Goal: Transaction & Acquisition: Purchase product/service

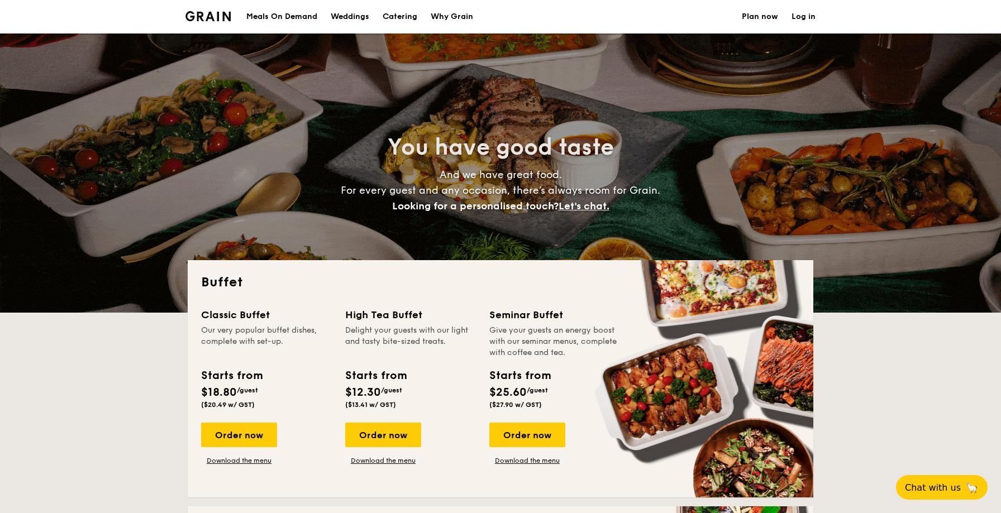
select select
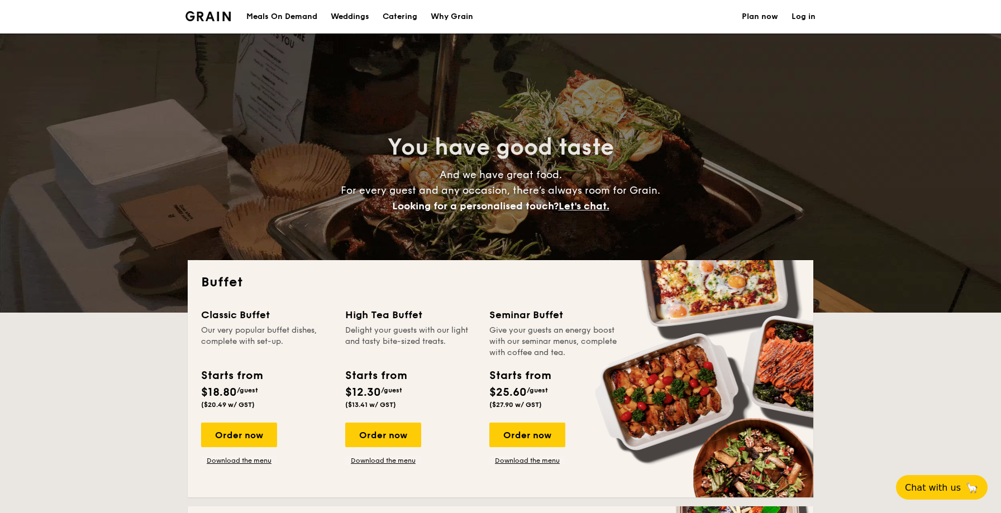
click at [410, 16] on h1 "Catering" at bounding box center [400, 17] width 35 height 34
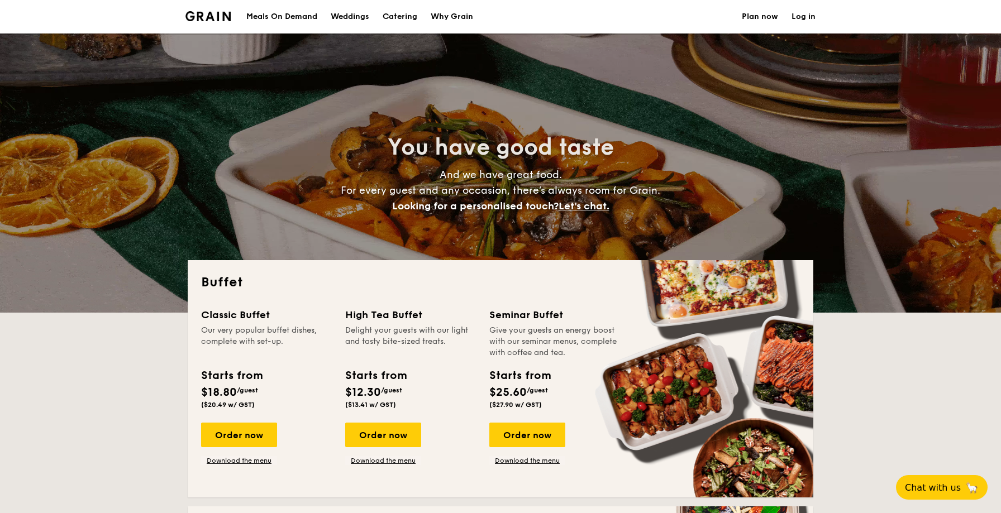
click at [407, 16] on h1 "Catering" at bounding box center [400, 17] width 35 height 34
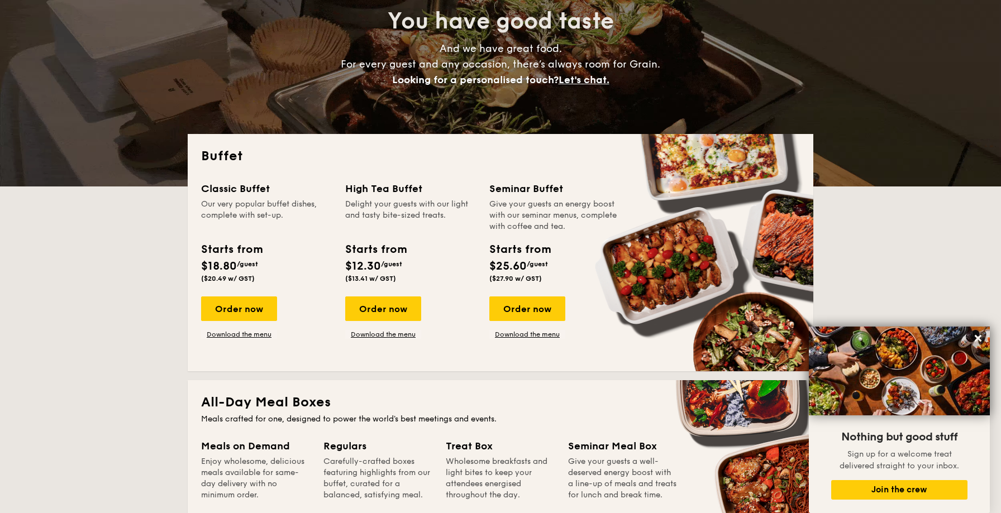
scroll to position [127, 0]
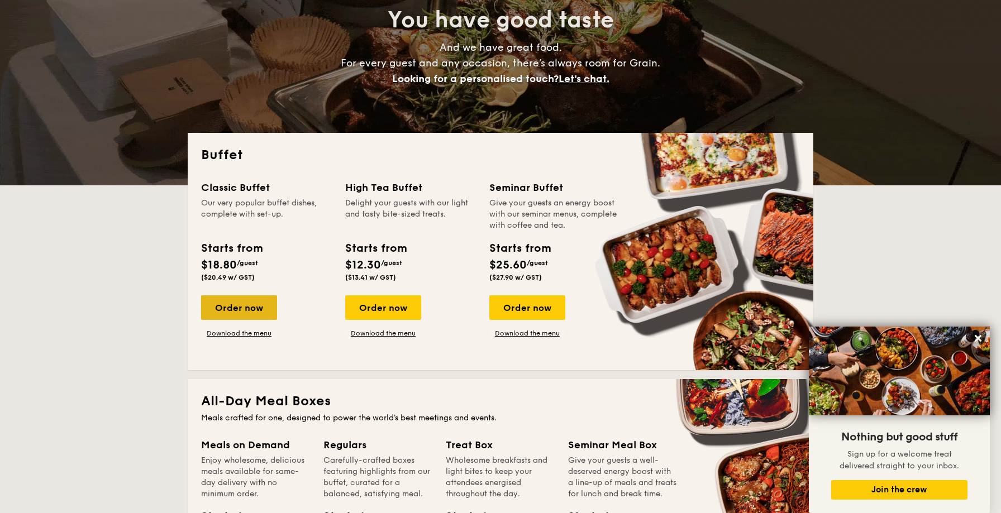
click at [253, 307] on div "Order now" at bounding box center [239, 307] width 76 height 25
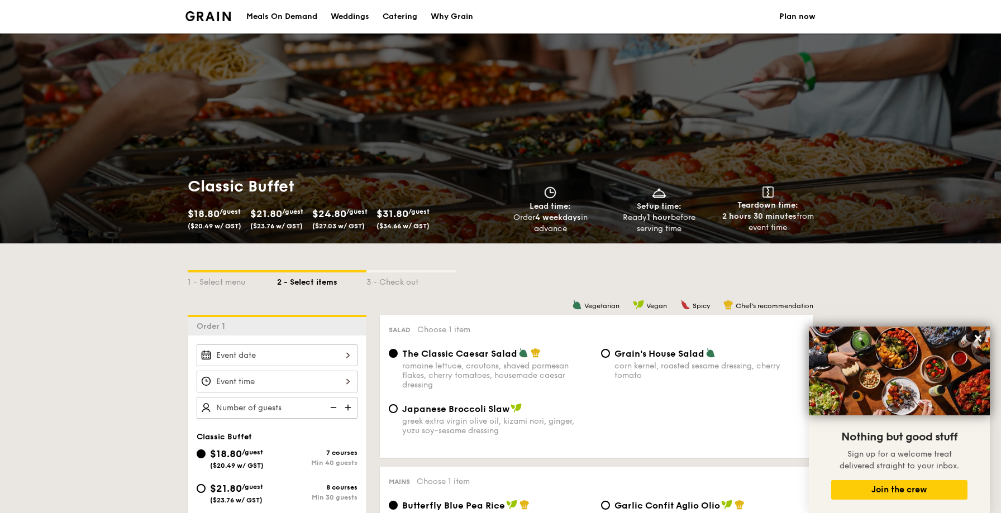
click at [398, 13] on div "Catering" at bounding box center [400, 17] width 35 height 34
select select
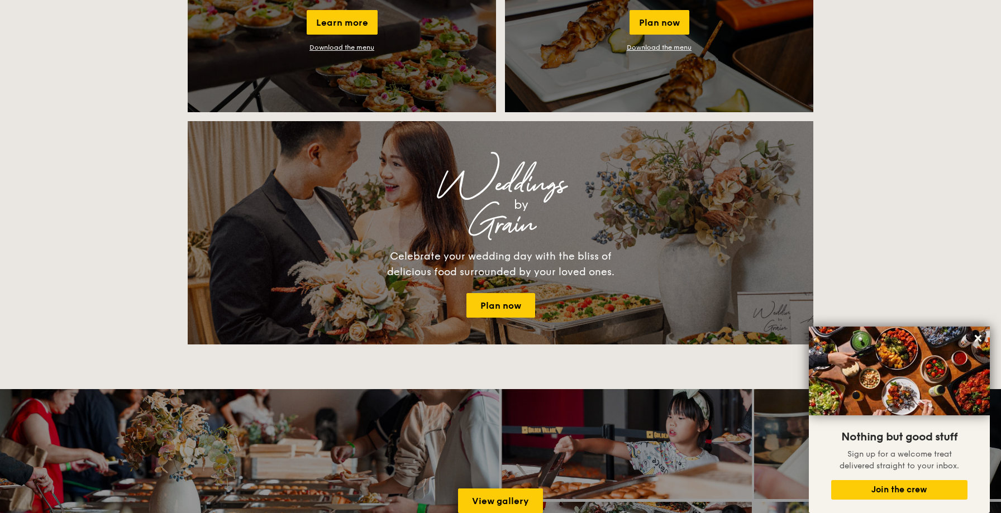
scroll to position [1125, 0]
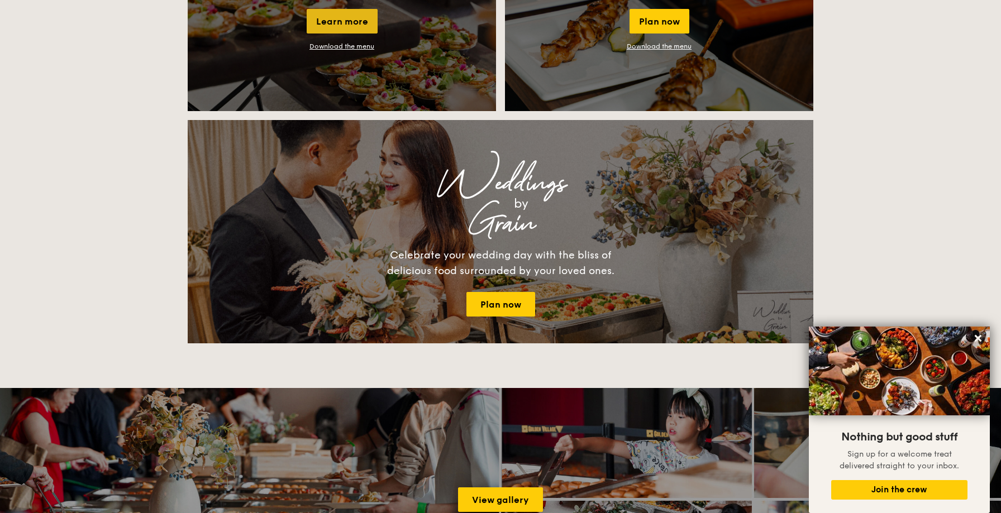
click at [345, 20] on div "Learn more" at bounding box center [342, 21] width 71 height 25
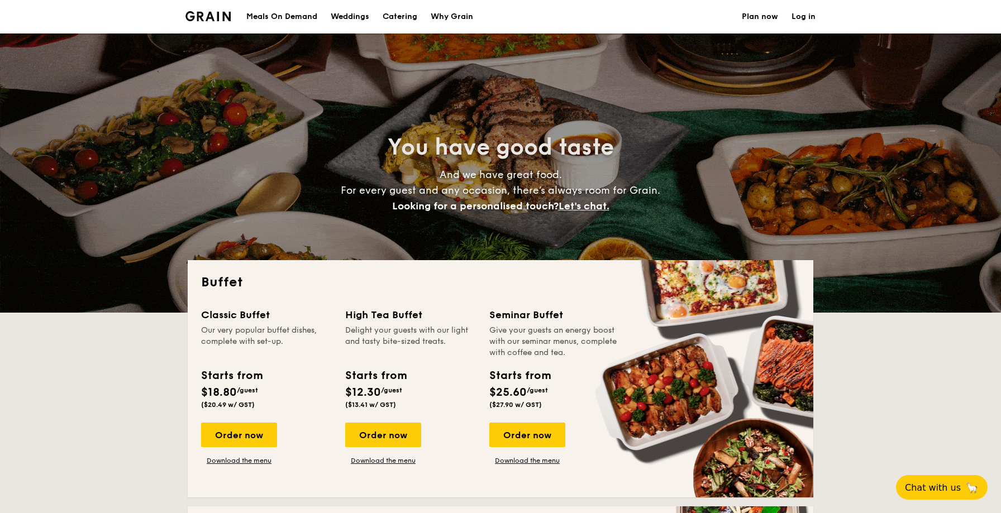
select select
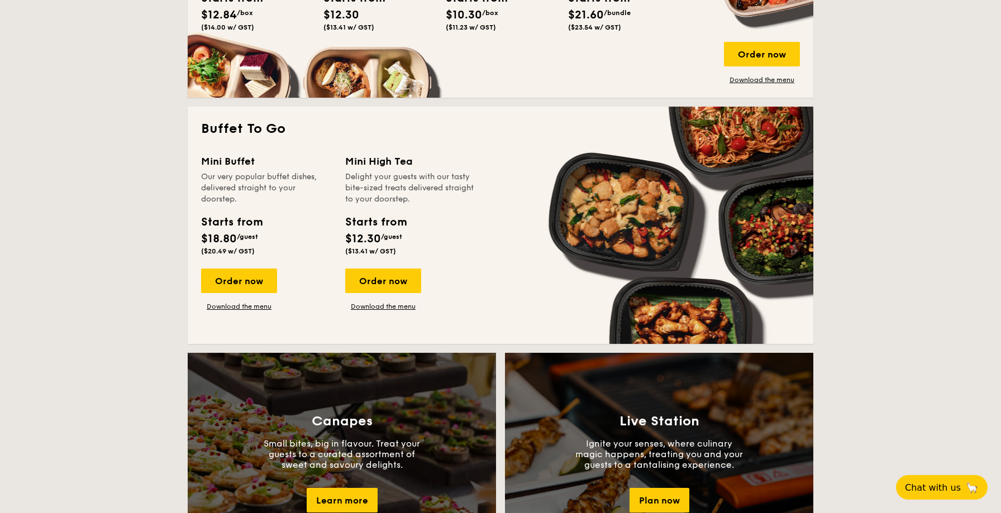
scroll to position [648, 0]
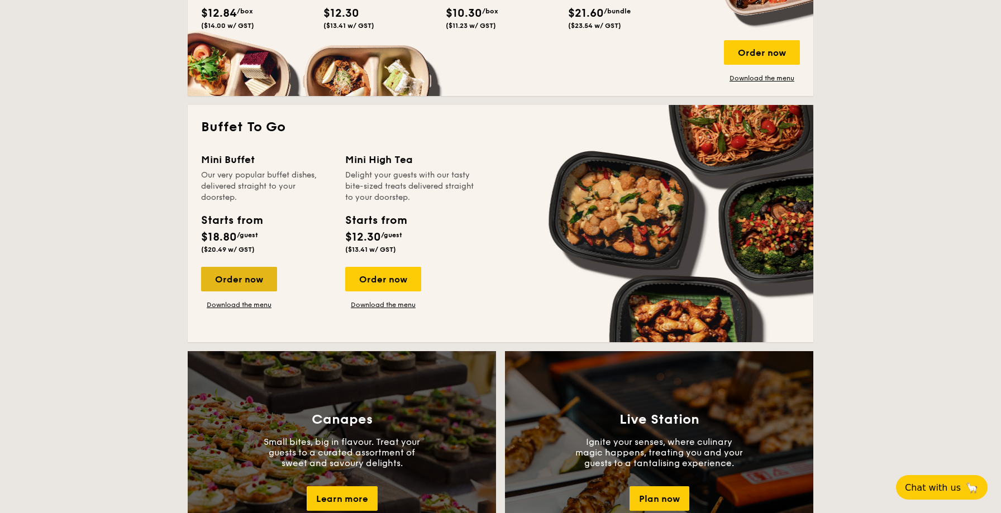
click at [250, 279] on div "Order now" at bounding box center [239, 279] width 76 height 25
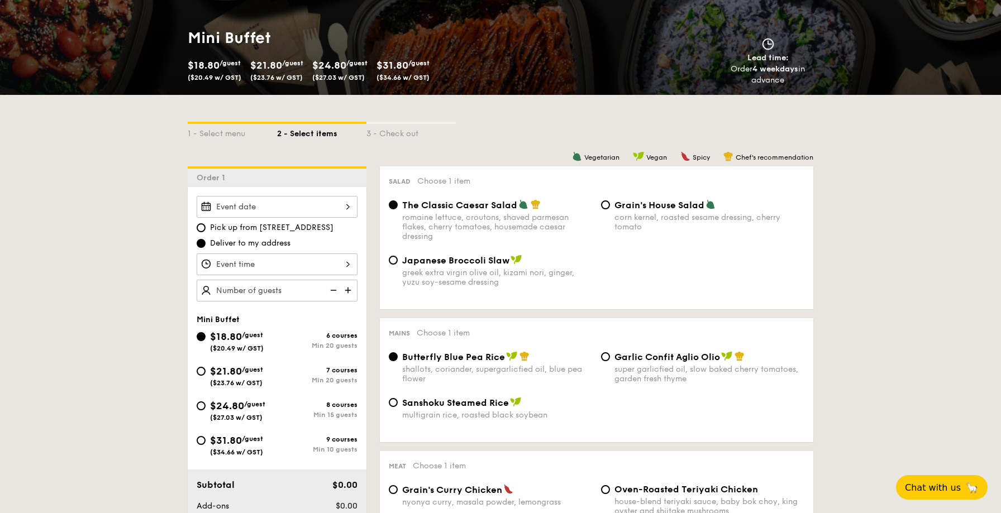
scroll to position [154, 0]
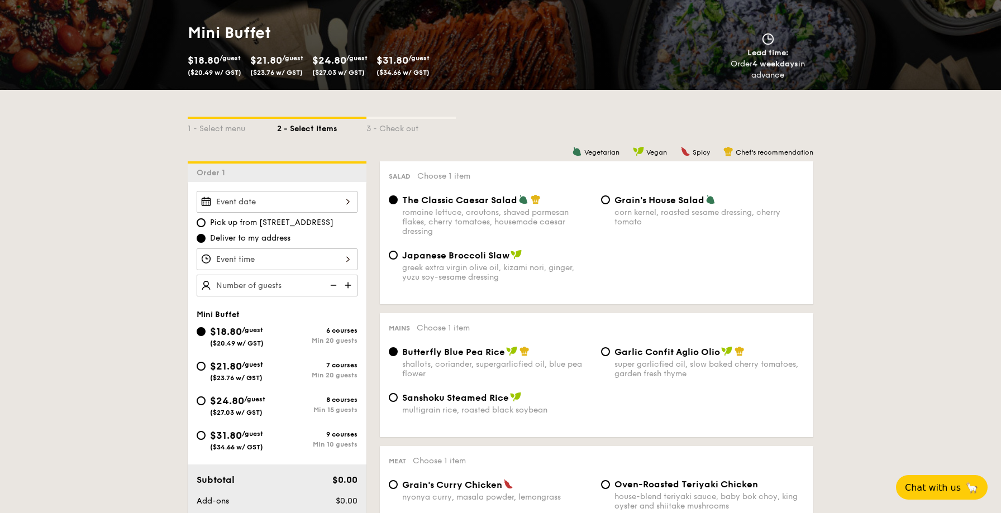
click at [327, 285] on img at bounding box center [332, 285] width 17 height 21
type input "20 guests"
click at [332, 285] on img at bounding box center [332, 285] width 17 height 21
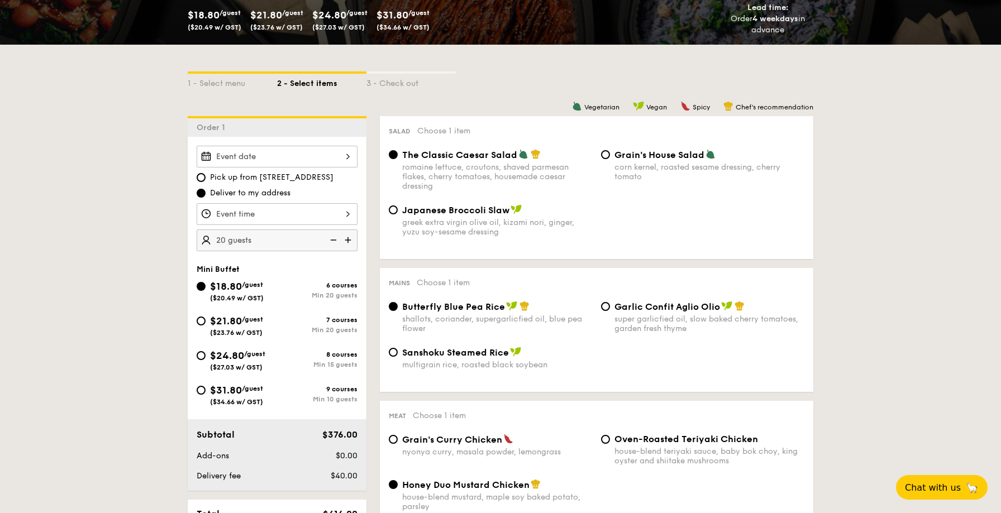
scroll to position [200, 0]
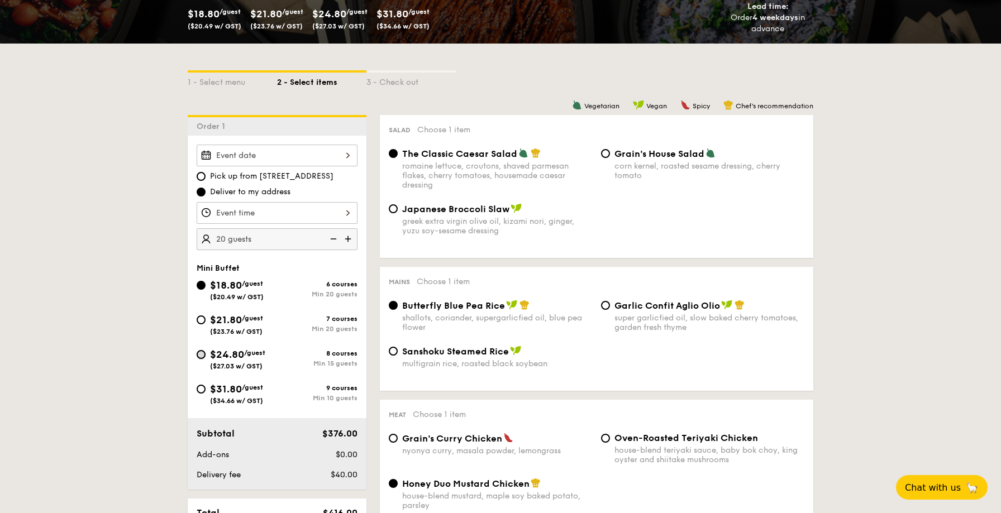
click at [201, 355] on input "$24.80 /guest ($27.03 w/ GST) 8 courses Min 15 guests" at bounding box center [201, 354] width 9 height 9
radio input "true"
radio input "false"
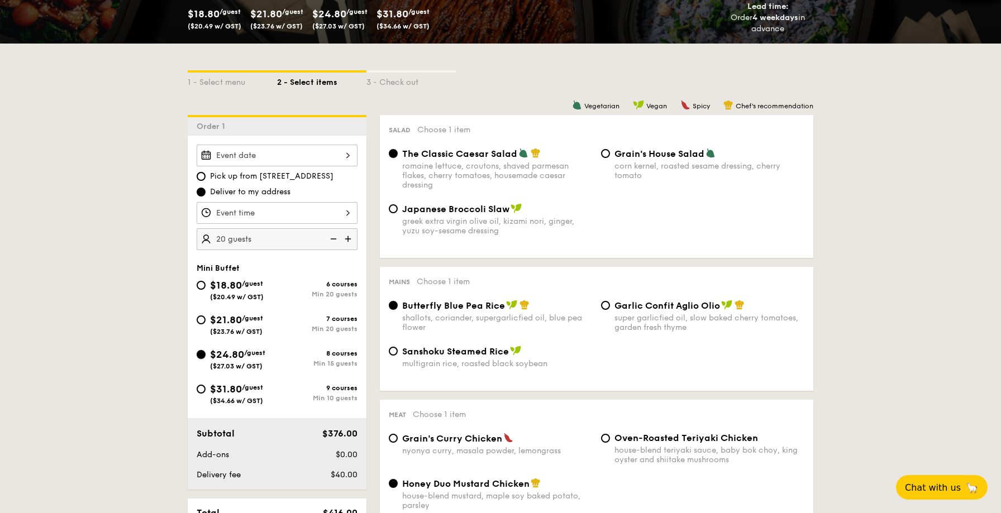
radio input "true"
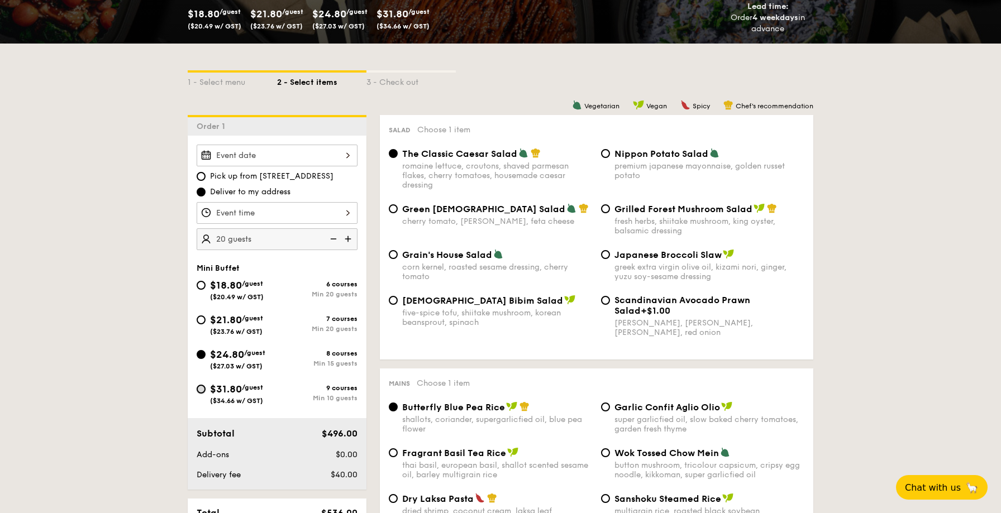
click at [202, 389] on input "$31.80 /guest ($34.66 w/ GST) 9 courses Min 10 guests" at bounding box center [201, 389] width 9 height 9
radio input "true"
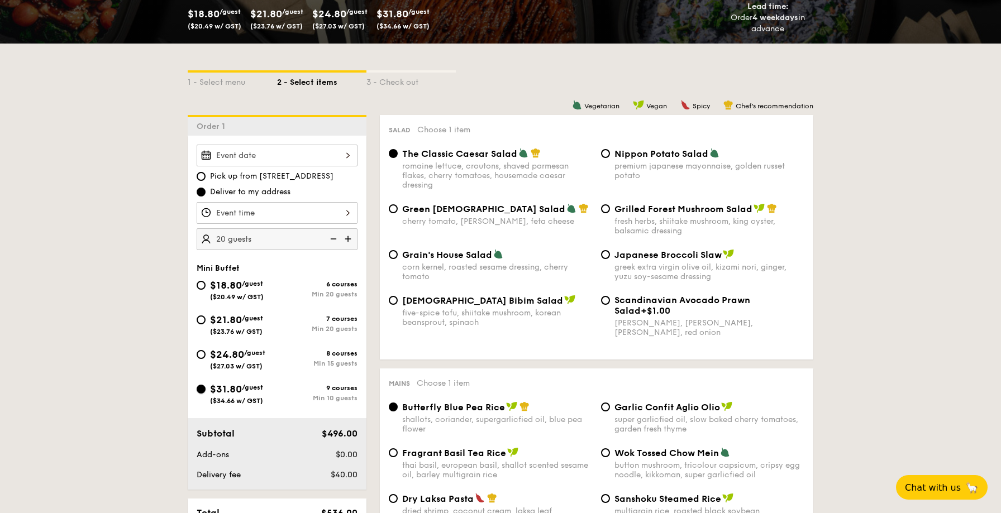
radio input "true"
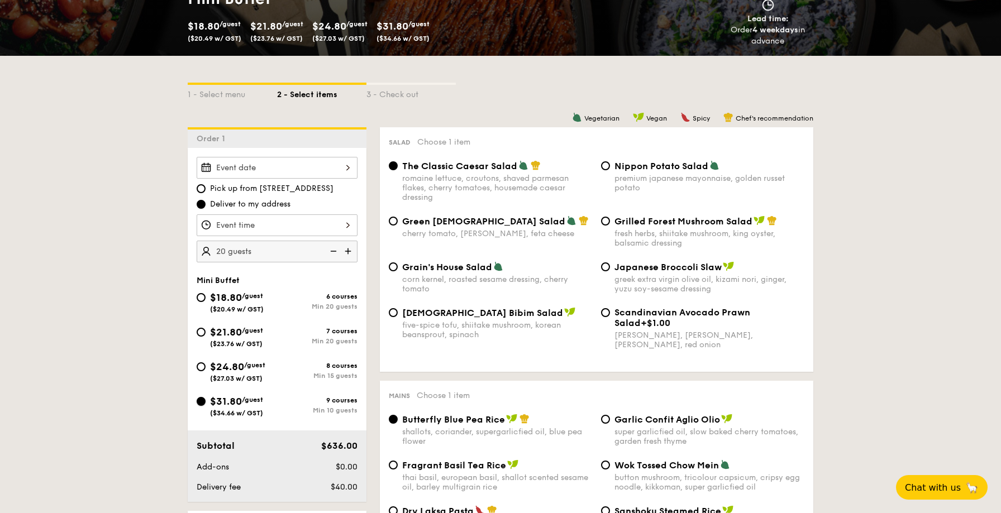
scroll to position [185, 0]
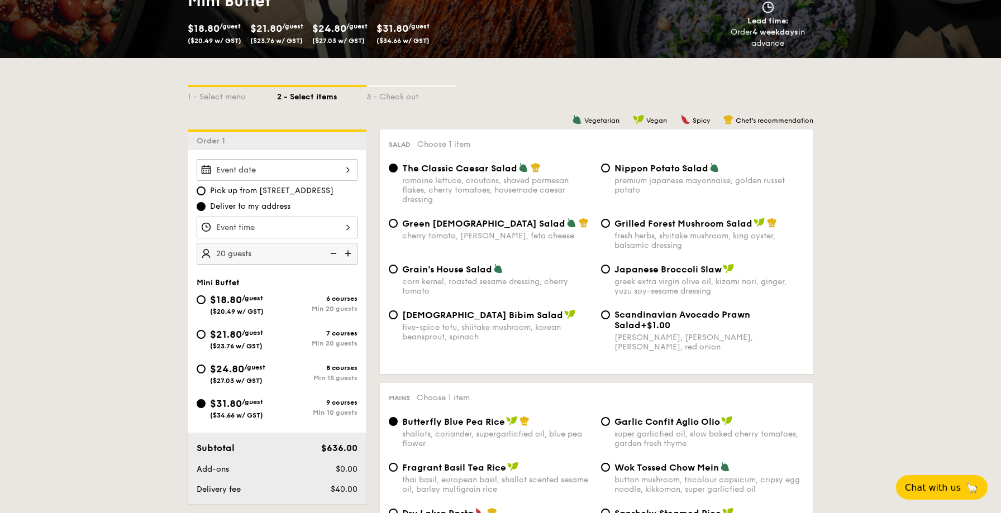
click at [331, 252] on img at bounding box center [332, 253] width 17 height 21
type input "10 guests"
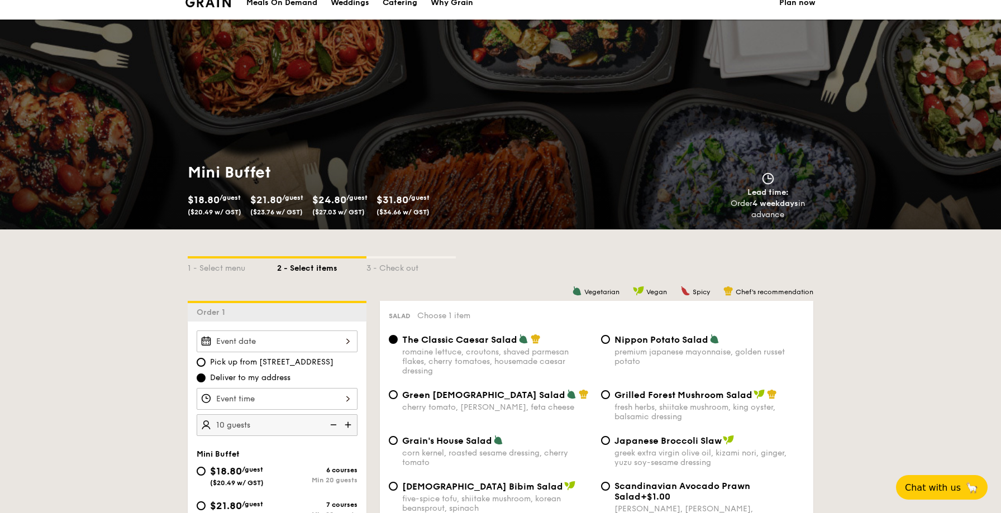
scroll to position [0, 0]
